Goal: Transaction & Acquisition: Book appointment/travel/reservation

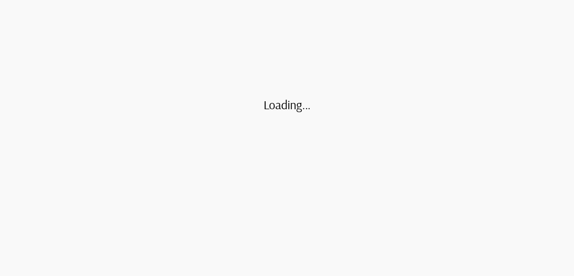
click at [276, 104] on h2 "Loading..." at bounding box center [287, 104] width 47 height 15
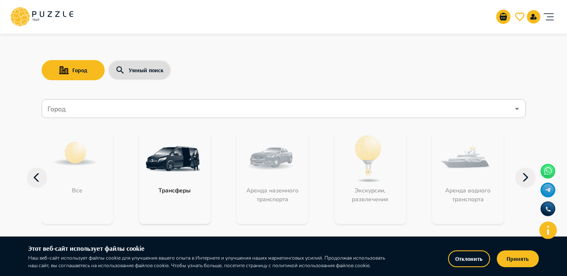
click at [163, 102] on input "Город" at bounding box center [278, 109] width 464 height 16
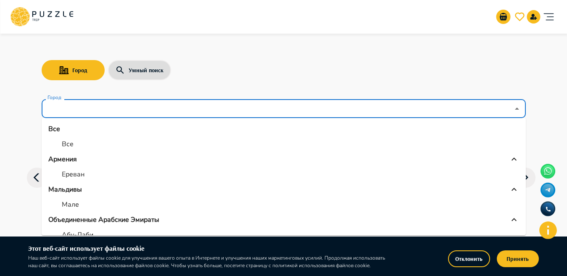
click at [90, 220] on p "Объединенные Арабские Эмираты" at bounding box center [103, 220] width 111 height 10
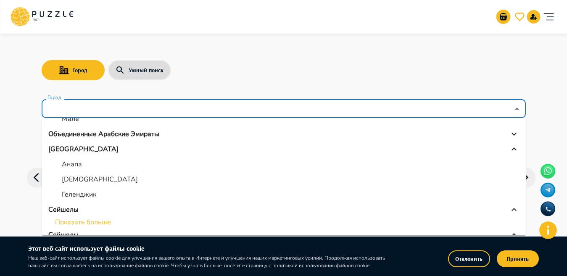
scroll to position [84, 0]
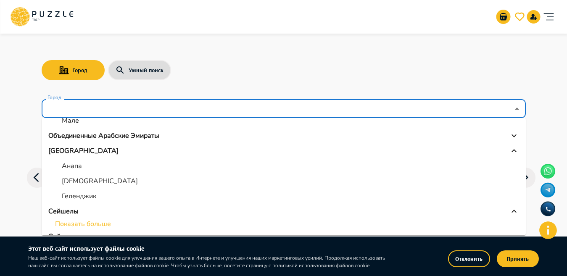
click at [113, 130] on li "Объединенные Арабские Эмираты" at bounding box center [284, 135] width 484 height 15
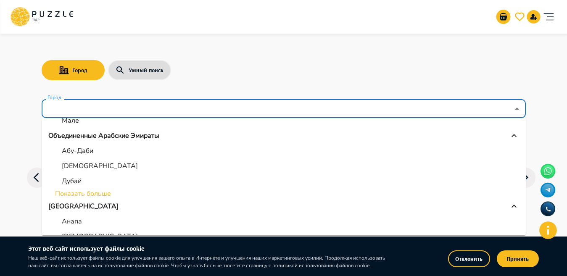
click at [76, 178] on p "Дубай" at bounding box center [72, 181] width 20 height 10
type input "*****"
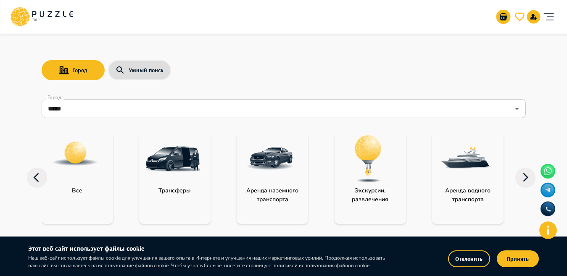
click at [366, 162] on img at bounding box center [368, 159] width 55 height 55
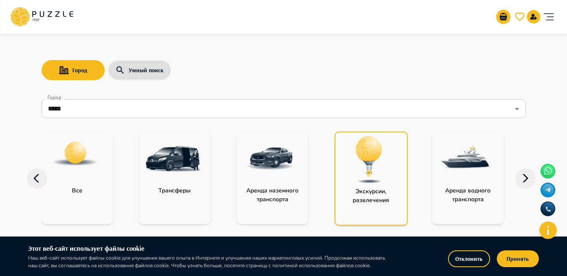
click at [366, 161] on img at bounding box center [369, 159] width 55 height 55
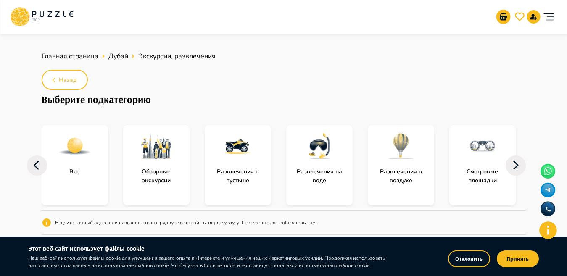
click at [169, 140] on img at bounding box center [157, 146] width 34 height 34
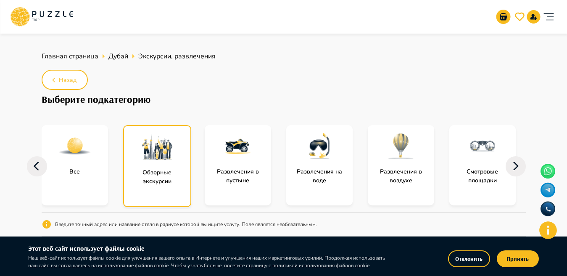
click at [169, 140] on img at bounding box center [157, 147] width 34 height 34
click at [182, 169] on p "Обзорные экскурсии" at bounding box center [157, 177] width 66 height 18
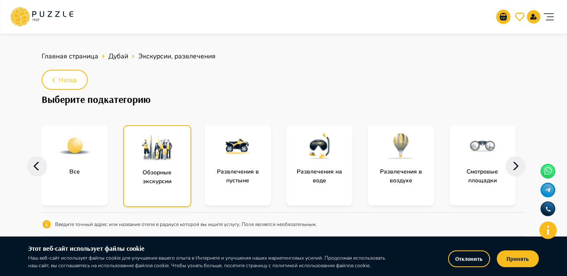
click at [182, 169] on p "Обзорные экскурсии" at bounding box center [157, 177] width 66 height 18
click at [517, 251] on div "Отклонить Принять" at bounding box center [461, 256] width 153 height 26
click at [517, 252] on button "Принять" at bounding box center [518, 259] width 42 height 17
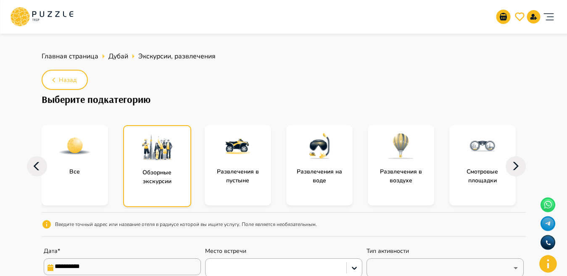
click at [176, 156] on div at bounding box center [157, 147] width 66 height 42
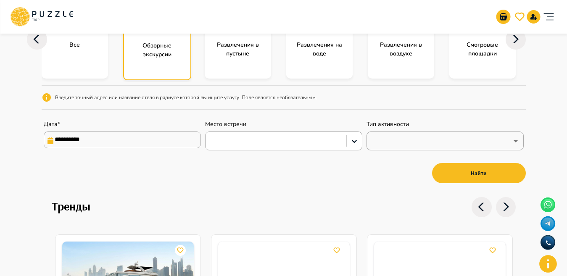
scroll to position [72, 0]
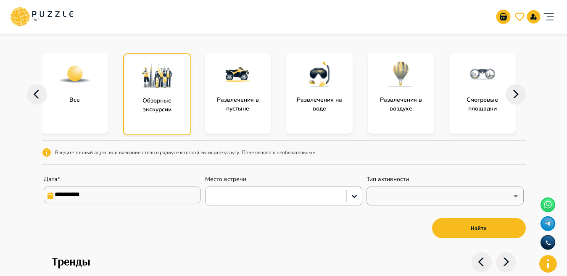
click at [322, 94] on div at bounding box center [319, 74] width 66 height 42
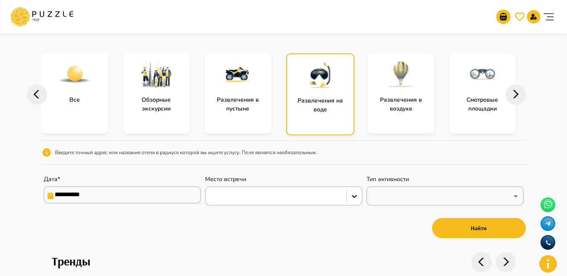
click at [232, 95] on div at bounding box center [238, 74] width 66 height 42
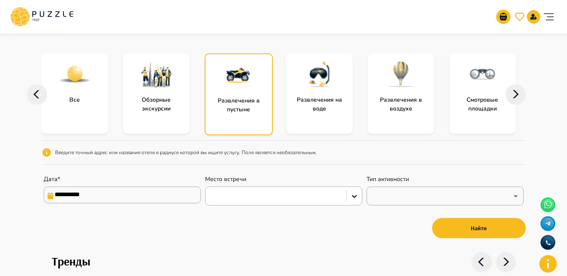
click at [232, 95] on div at bounding box center [239, 75] width 66 height 42
click at [448, 227] on button "Найти" at bounding box center [479, 228] width 94 height 20
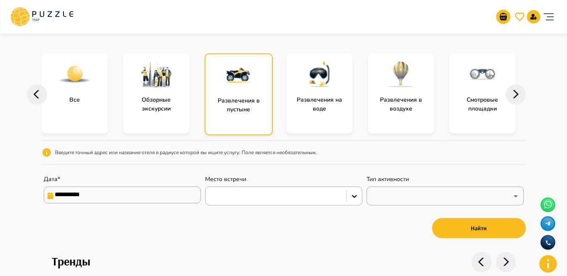
click at [261, 111] on p "Развлечения в пустыне" at bounding box center [239, 105] width 66 height 18
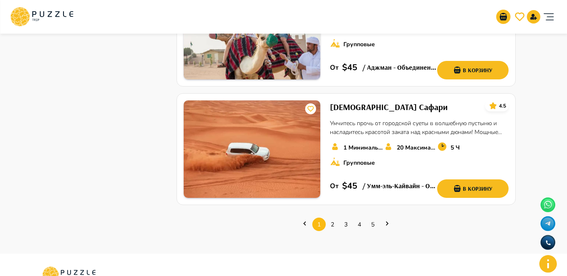
scroll to position [1212, 0]
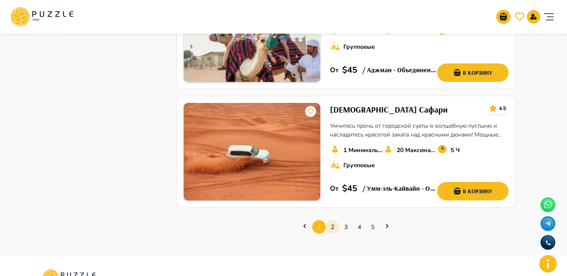
click at [336, 221] on link "2" at bounding box center [332, 227] width 13 height 13
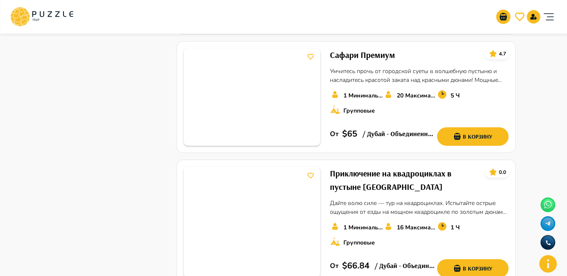
scroll to position [474, 0]
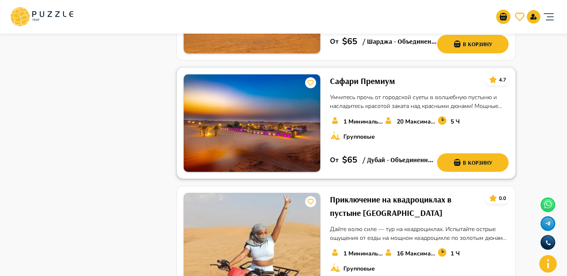
click at [368, 79] on h6 "Сафари Премиум" at bounding box center [362, 80] width 65 height 13
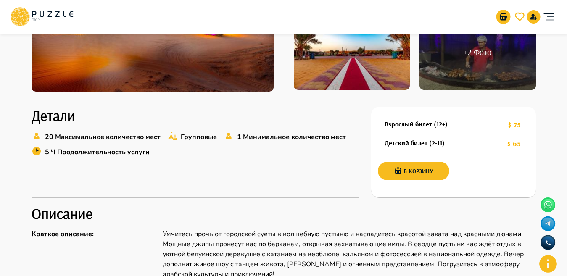
scroll to position [202, 0]
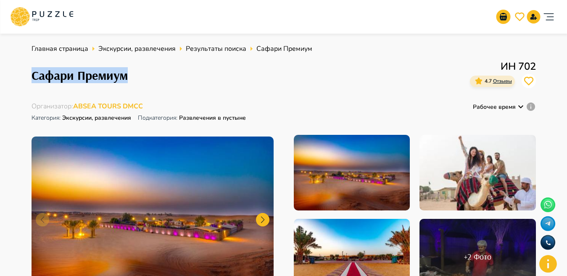
drag, startPoint x: 66, startPoint y: 69, endPoint x: 160, endPoint y: 66, distance: 93.4
copy h1 "Сафари Премиум"
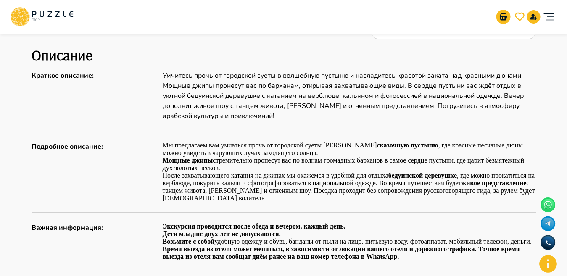
scroll to position [366, 0]
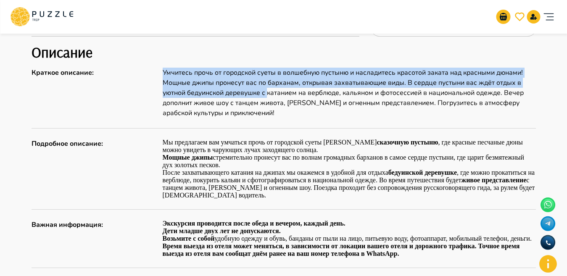
drag, startPoint x: 156, startPoint y: 81, endPoint x: 262, endPoint y: 89, distance: 106.6
click at [265, 90] on div "Краткое описание : Умчитесь прочь от городской суеты в волшебную пустыню и насл…" at bounding box center [284, 93] width 504 height 50
click at [166, 83] on p "Умчитесь прочь от городской суеты в волшебную пустыню и насладитесь красотой за…" at bounding box center [349, 93] width 373 height 50
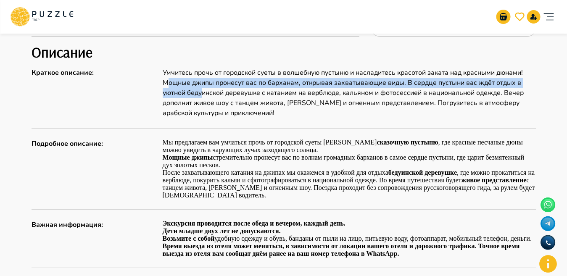
drag, startPoint x: 166, startPoint y: 82, endPoint x: 198, endPoint y: 87, distance: 32.3
click at [198, 87] on p "Умчитесь прочь от городской суеты в волшебную пустыню и насладитесь красотой за…" at bounding box center [349, 93] width 373 height 50
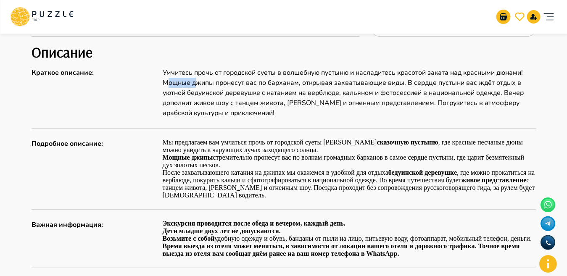
click at [172, 84] on p "Умчитесь прочь от городской суеты в волшебную пустыню и насладитесь красотой за…" at bounding box center [349, 93] width 373 height 50
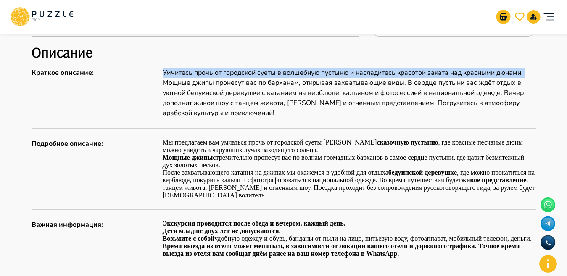
drag, startPoint x: 157, startPoint y: 83, endPoint x: 166, endPoint y: 83, distance: 8.4
click at [166, 83] on div "Краткое описание : Умчитесь прочь от городской суеты в волшебную пустыню и насл…" at bounding box center [284, 93] width 504 height 50
click at [159, 83] on div "Краткое описание : Умчитесь прочь от городской суеты в волшебную пустыню и насл…" at bounding box center [284, 93] width 504 height 50
click at [166, 83] on p "Умчитесь прочь от городской суеты в волшебную пустыню и насладитесь красотой за…" at bounding box center [349, 93] width 373 height 50
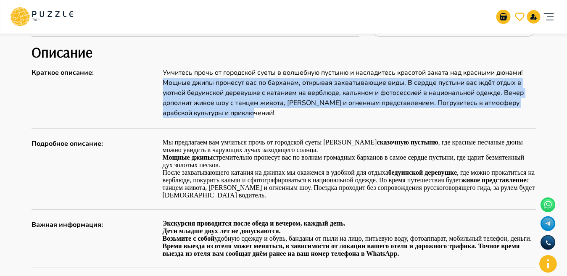
drag, startPoint x: 166, startPoint y: 83, endPoint x: 256, endPoint y: 110, distance: 93.8
click at [256, 110] on p "Умчитесь прочь от городской суеты в волшебную пустыню и насладитесь красотой за…" at bounding box center [349, 93] width 373 height 50
copy p "Мощные джипы пронесут вас по барханам, открывая захватывающие виды. В сердце пу…"
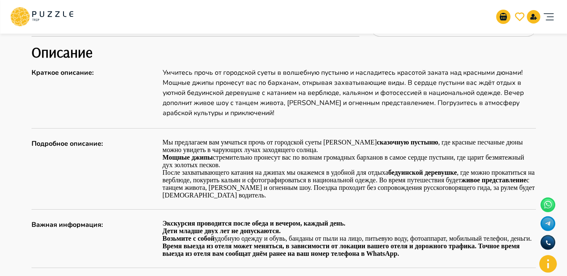
click at [125, 2] on div "Организаторам услуг Турагентствам Зарегистрироваться Войти USD *** RU **" at bounding box center [283, 17] width 547 height 34
